Goal: Find specific page/section: Find specific page/section

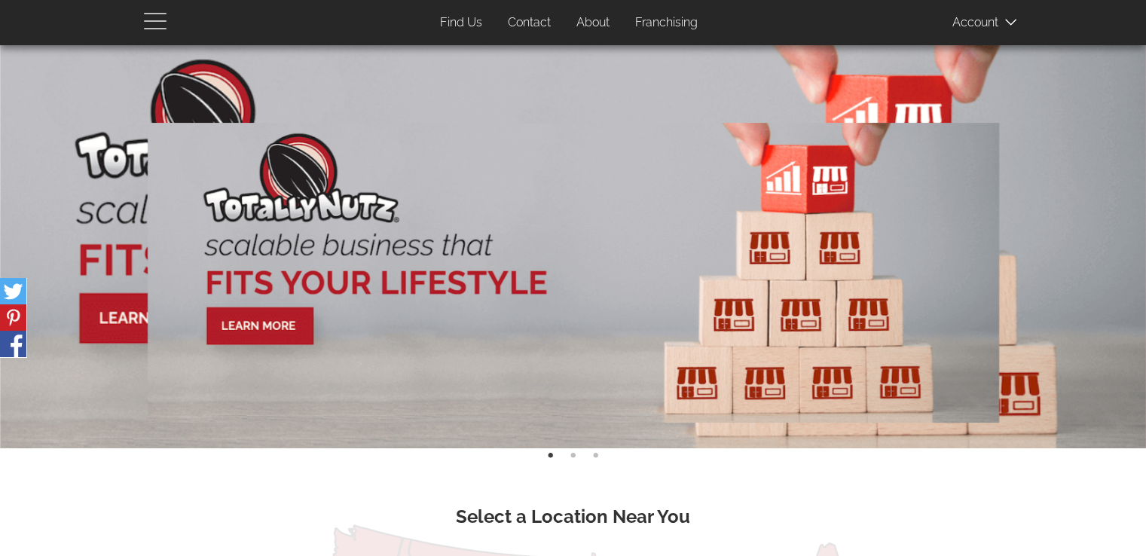
click at [148, 24] on span "button" at bounding box center [159, 20] width 30 height 18
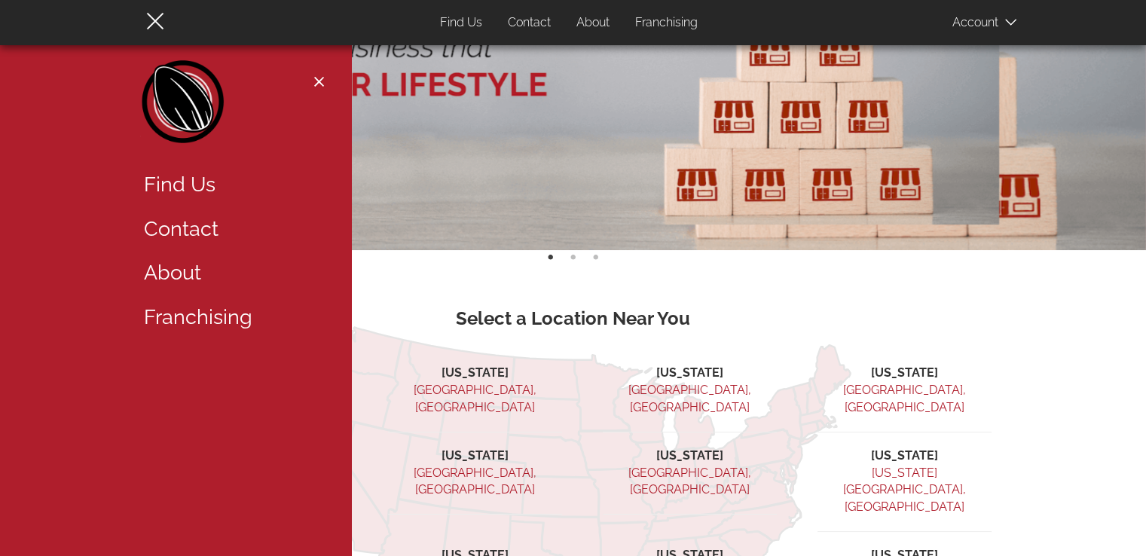
scroll to position [208, 0]
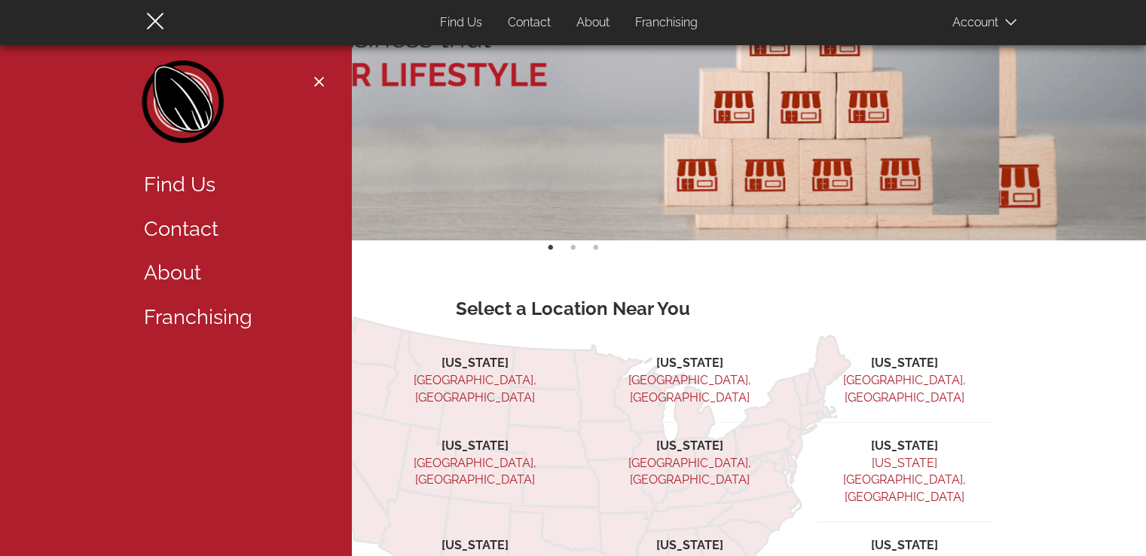
click at [172, 173] on link "Find Us" at bounding box center [231, 185] width 196 height 44
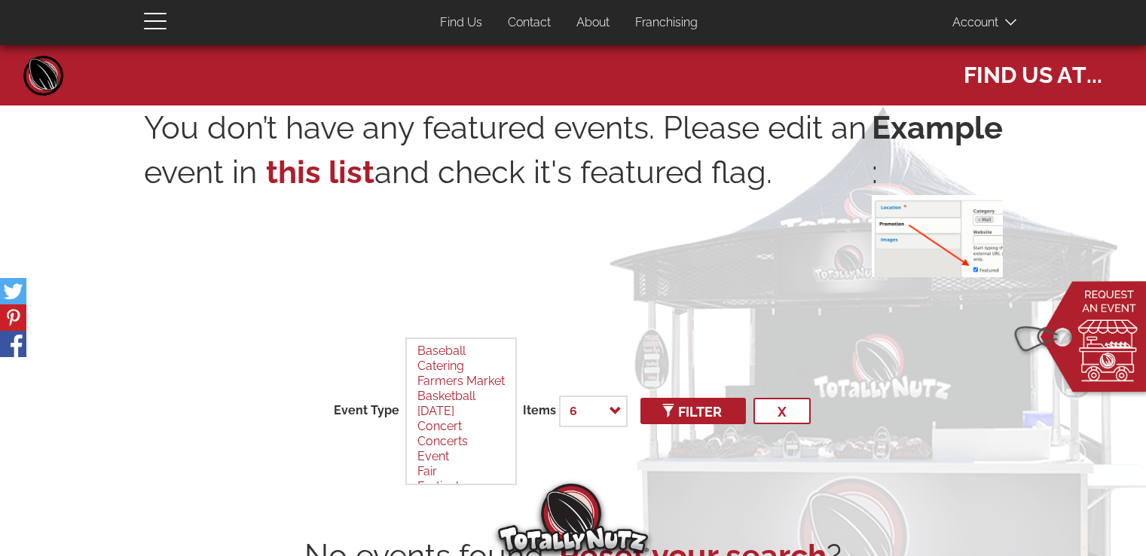
select select
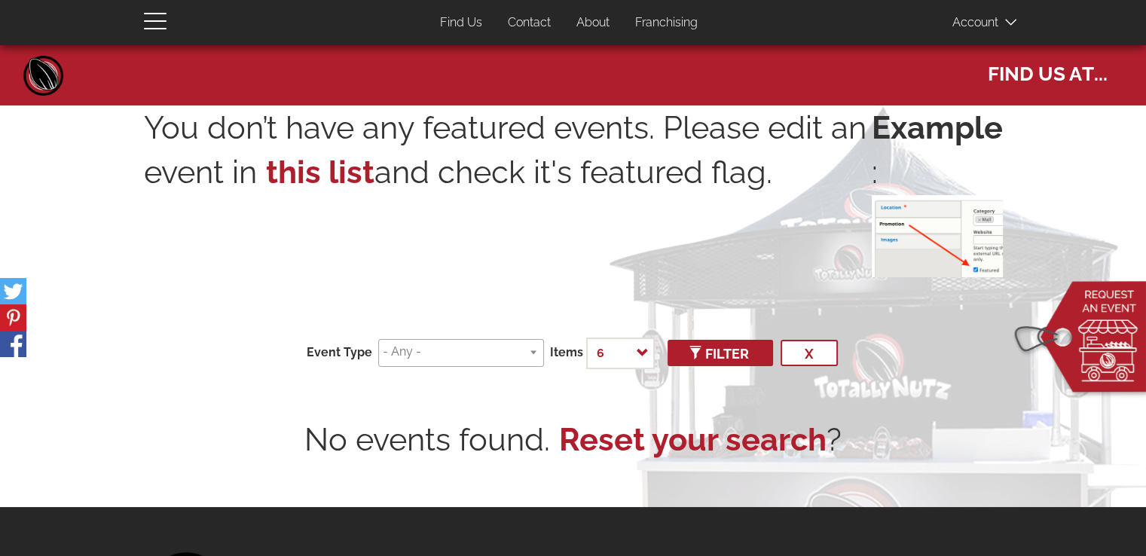
click at [773, 264] on p "You don’t have any featured events. Please edit an event in this list and check…" at bounding box center [508, 187] width 728 height 164
